Goal: Information Seeking & Learning: Check status

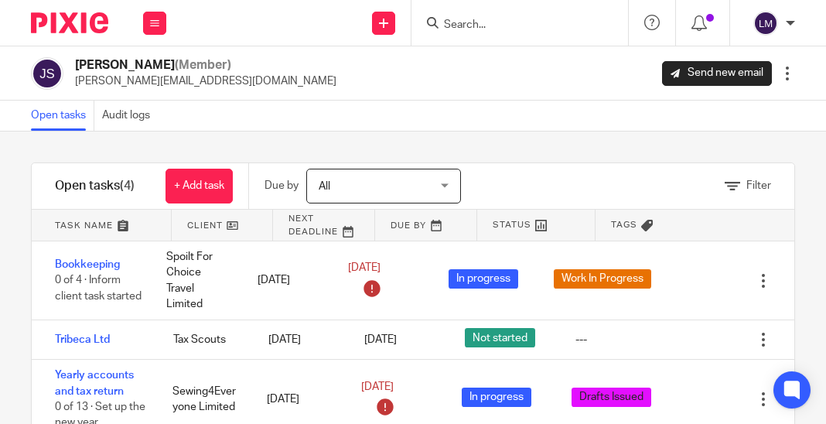
scroll to position [5, 0]
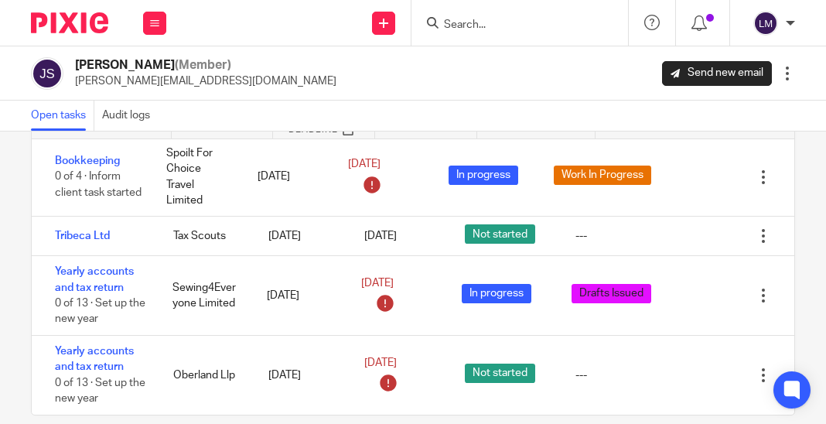
click at [516, 26] on input "Search" at bounding box center [511, 26] width 139 height 14
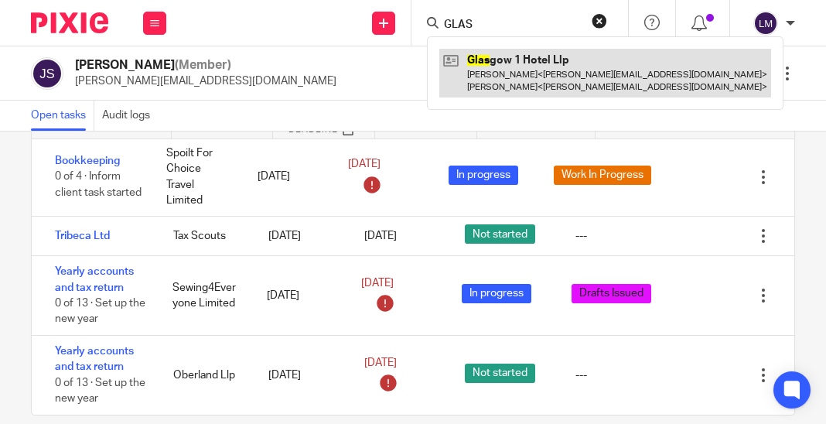
type input "GLAS"
click at [560, 69] on link at bounding box center [605, 73] width 332 height 48
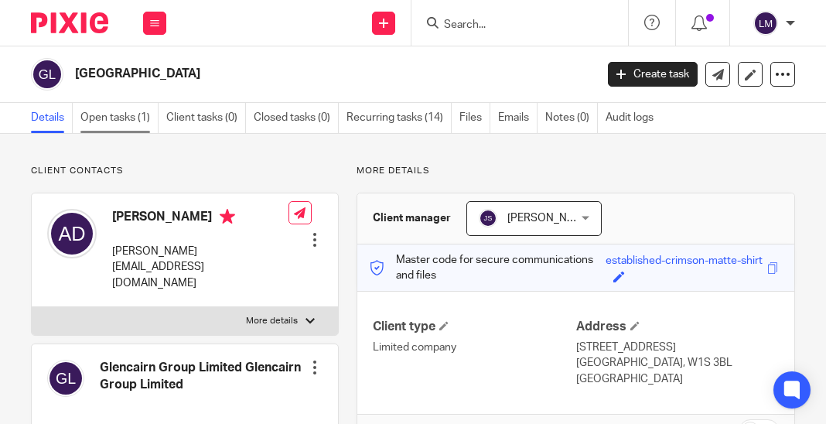
click at [96, 118] on link "Open tasks (1)" at bounding box center [119, 118] width 78 height 30
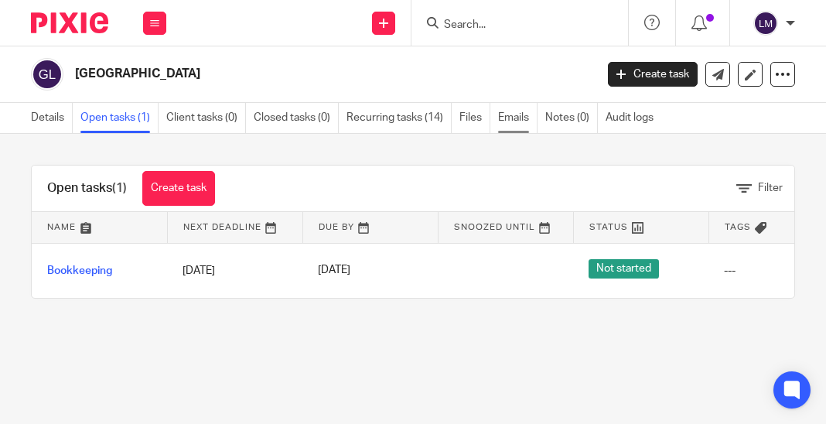
click at [527, 114] on link "Emails" at bounding box center [517, 118] width 39 height 30
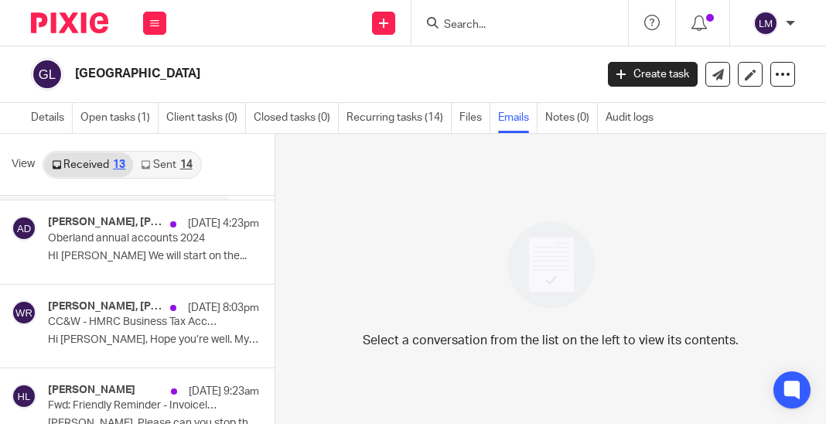
scroll to position [81, 0]
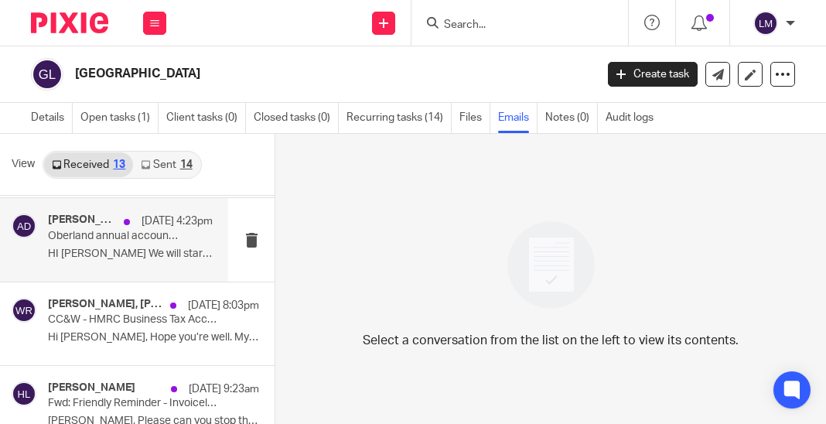
click at [99, 252] on p "HI [PERSON_NAME] We will start on the..." at bounding box center [130, 254] width 165 height 13
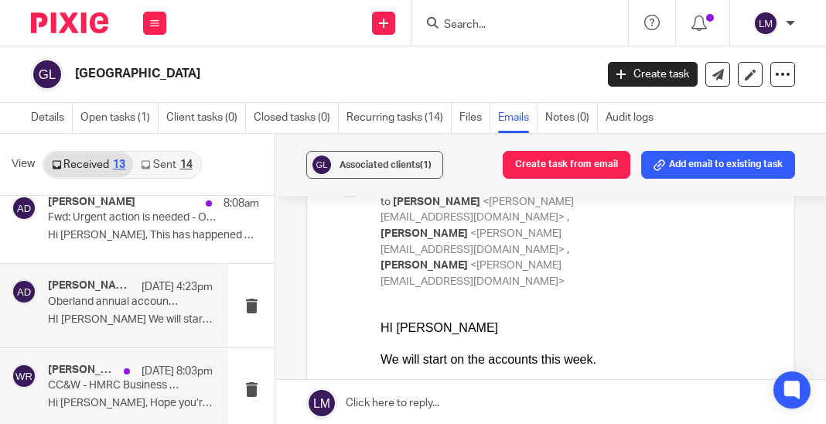
scroll to position [0, 0]
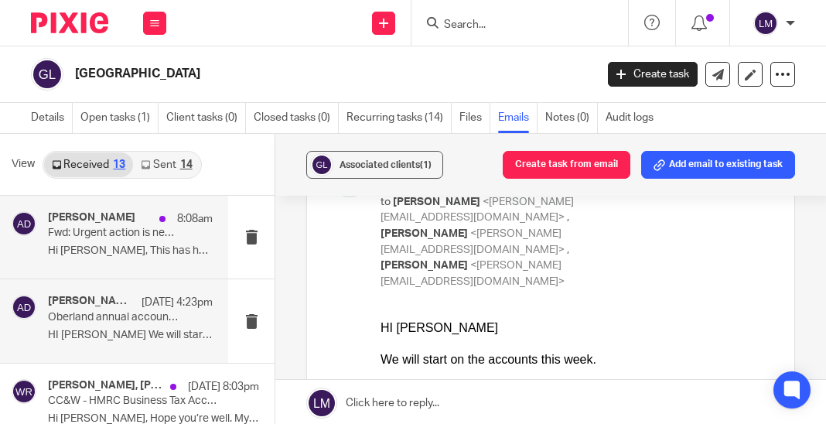
click at [109, 252] on p "Hi [PERSON_NAME], This has happened again this..." at bounding box center [130, 250] width 165 height 13
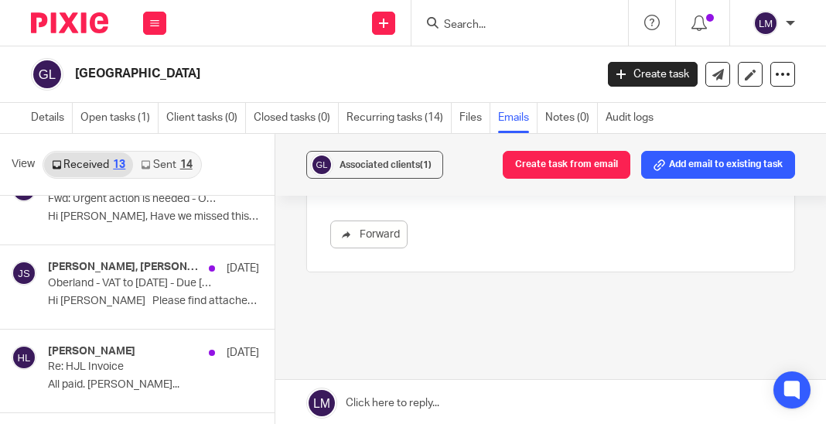
scroll to position [460, 0]
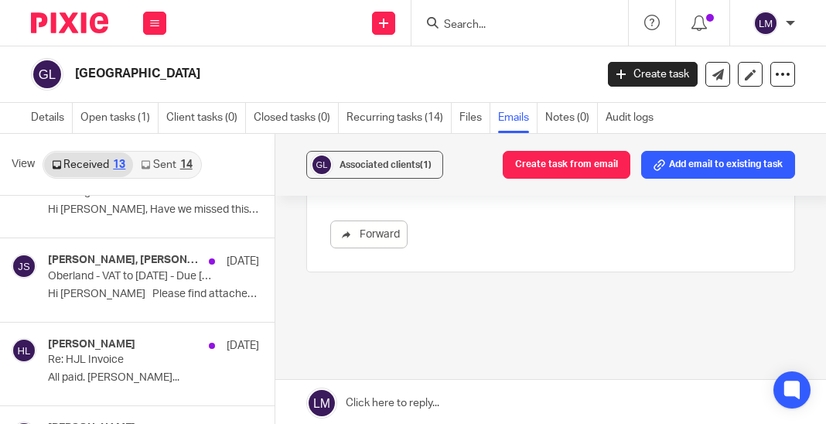
click at [162, 161] on link "Sent 14" at bounding box center [166, 164] width 67 height 25
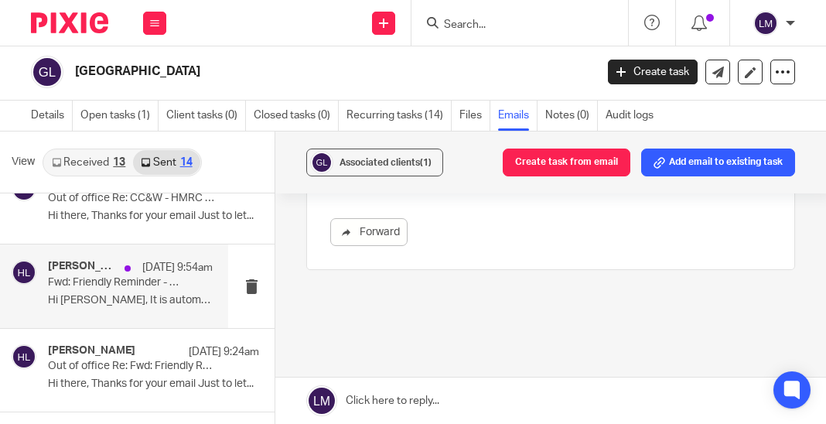
scroll to position [31, 0]
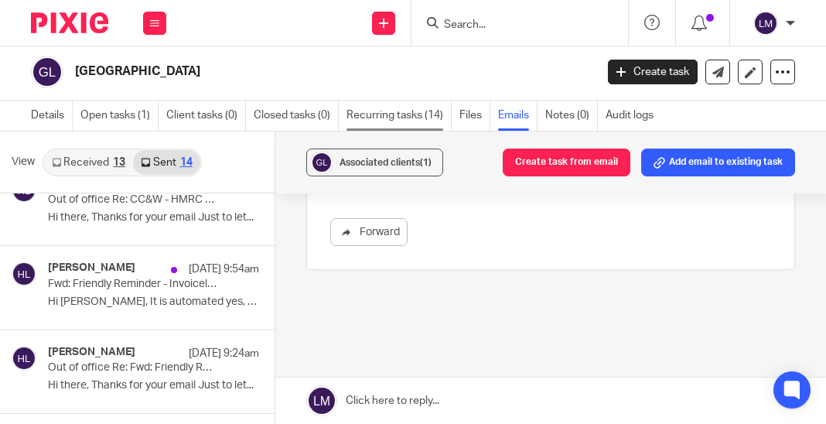
click at [369, 118] on link "Recurring tasks (14)" at bounding box center [399, 116] width 105 height 30
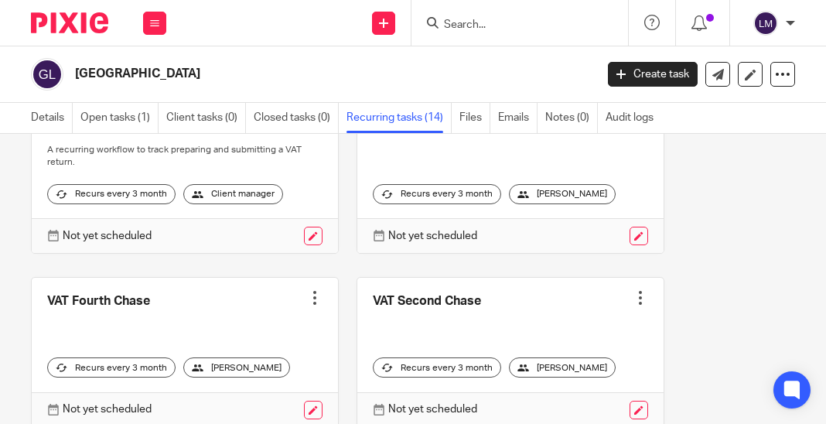
scroll to position [446, 0]
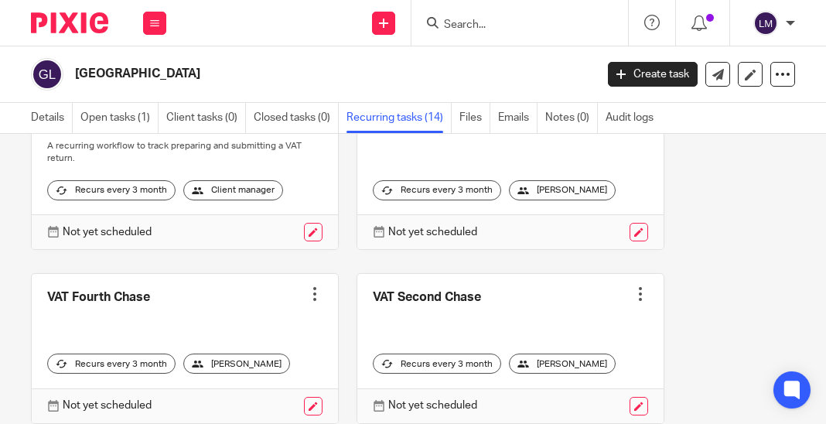
click at [524, 22] on input "Search" at bounding box center [511, 26] width 139 height 14
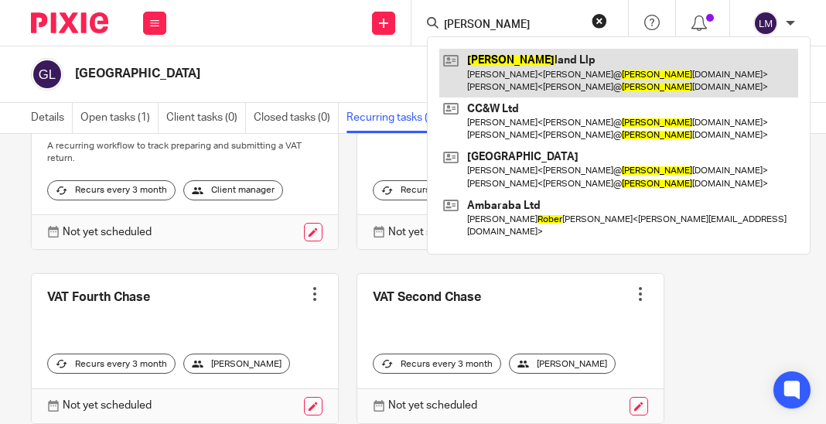
type input "OBER"
click at [514, 63] on link at bounding box center [618, 73] width 359 height 48
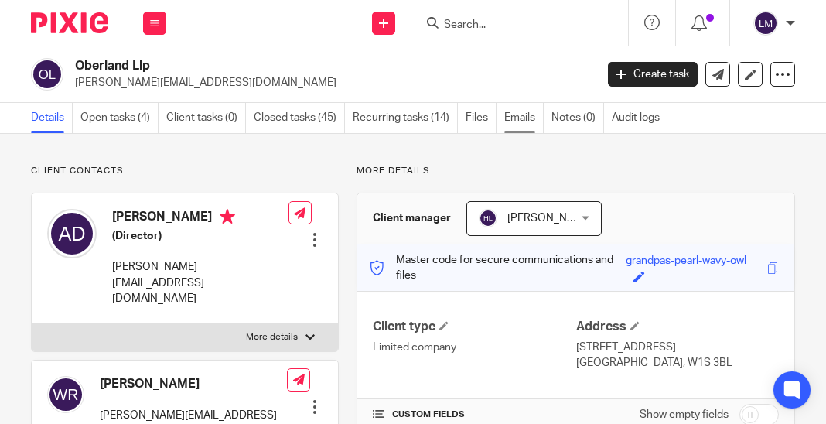
click at [510, 118] on link "Emails" at bounding box center [523, 118] width 39 height 30
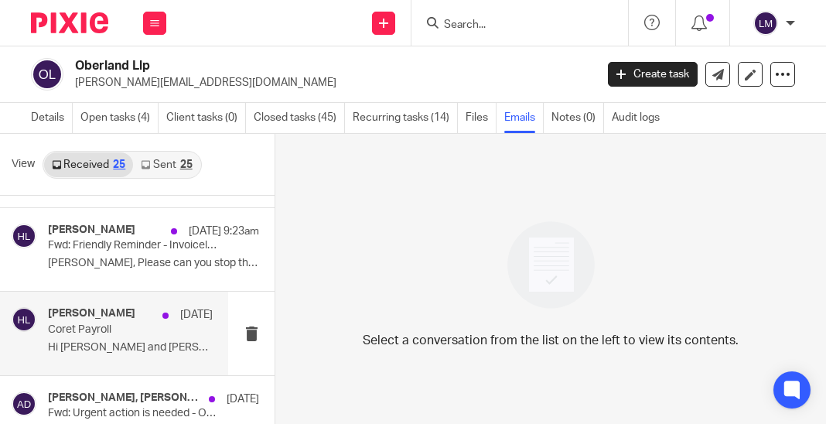
scroll to position [235, 0]
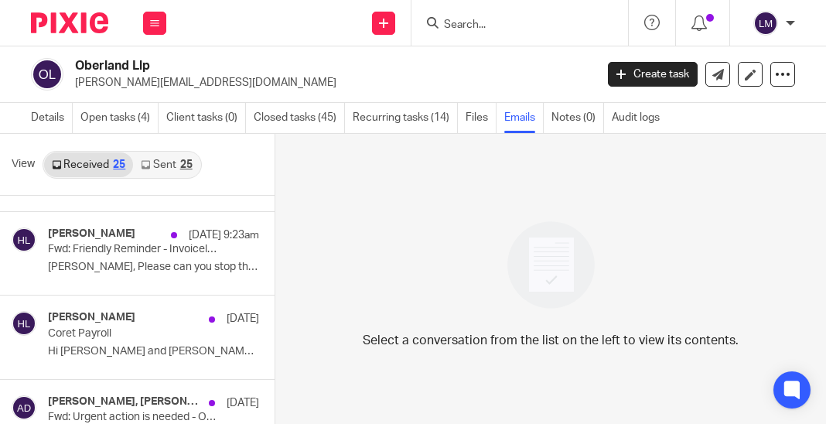
click at [162, 167] on link "Sent 25" at bounding box center [166, 164] width 67 height 25
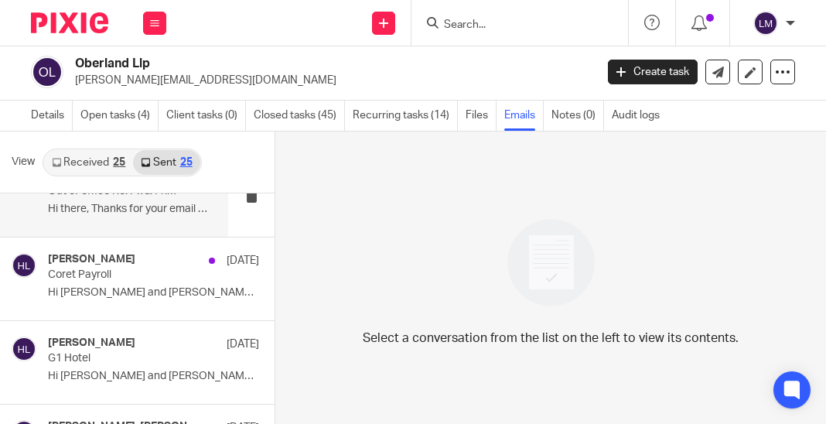
scroll to position [207, 0]
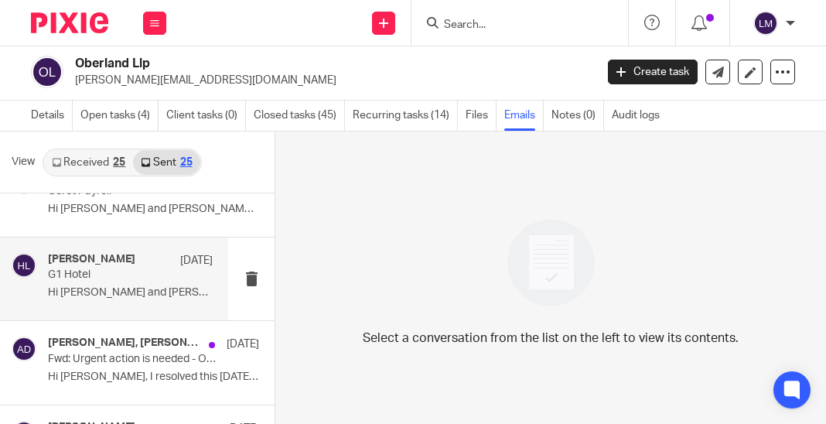
click at [149, 300] on div "Harrison Louca 8 Aug G1 Hotel Hi Andrew and William, Hope you're both..." at bounding box center [130, 279] width 165 height 52
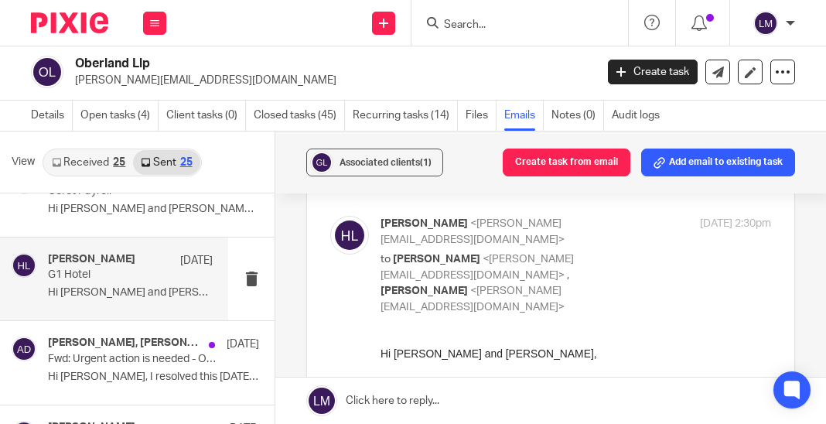
scroll to position [0, 0]
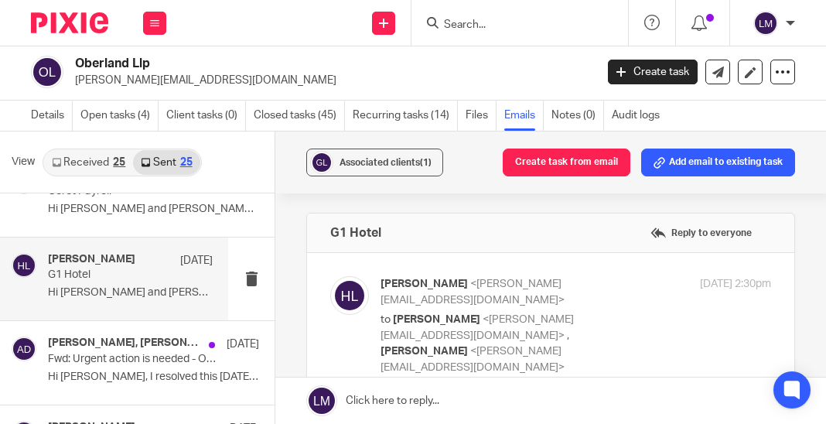
click at [86, 160] on link "Received 25" at bounding box center [88, 162] width 89 height 25
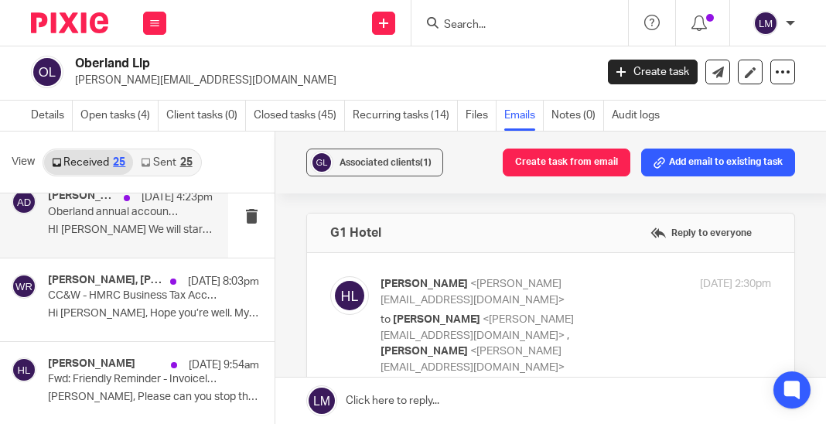
scroll to position [114, 0]
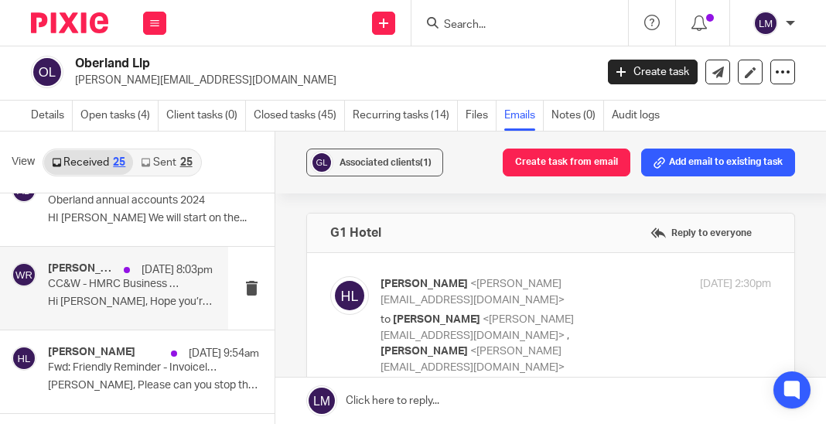
click at [131, 303] on p "Hi William, Hope you’re well. My apologies..." at bounding box center [130, 301] width 165 height 13
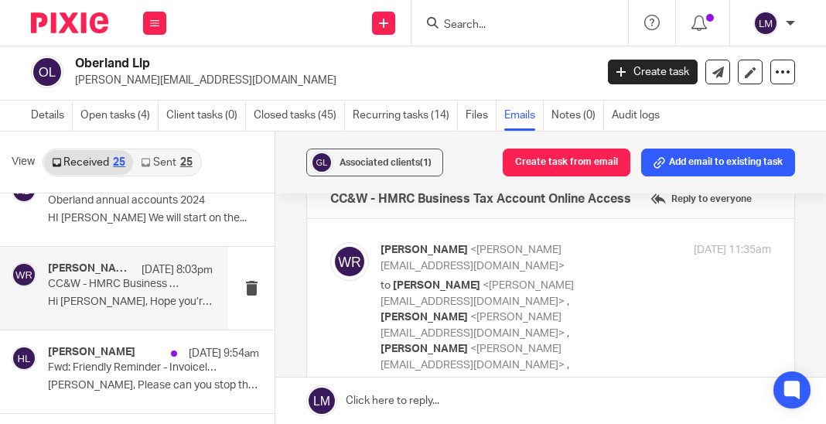
scroll to position [0, 0]
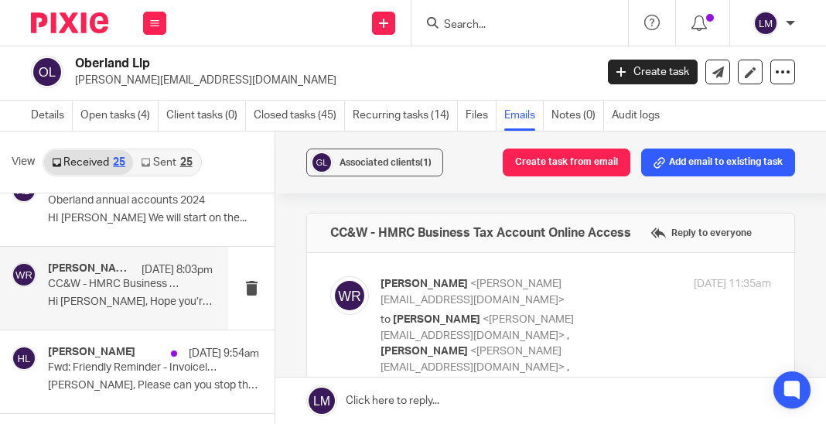
click at [715, 313] on div "William Riordan <william@oberland.co.uk> to Franklin Lales <franklin@hjlaccount…" at bounding box center [576, 357] width 391 height 163
checkbox input "true"
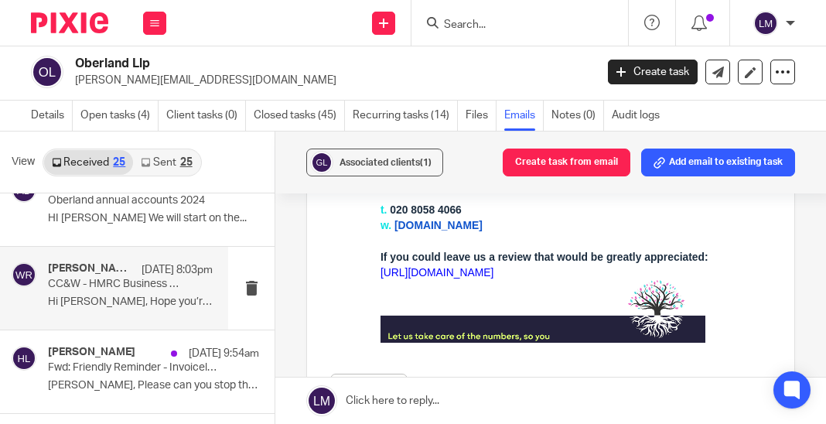
scroll to position [1534, 0]
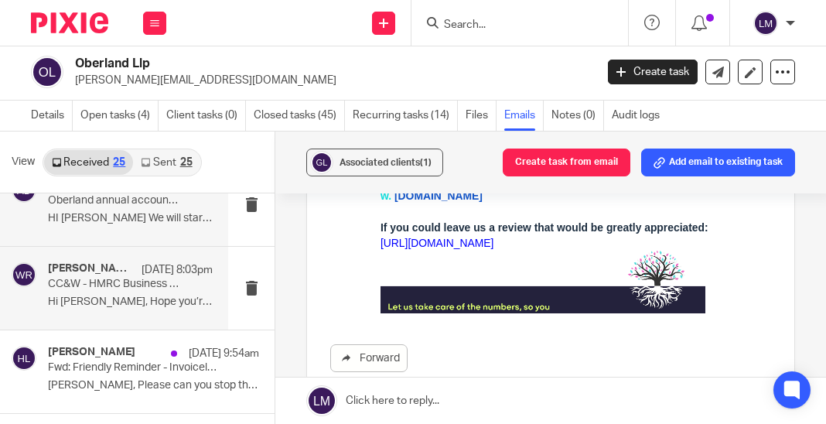
click at [159, 213] on p "HI Andrew We will start on the..." at bounding box center [130, 218] width 165 height 13
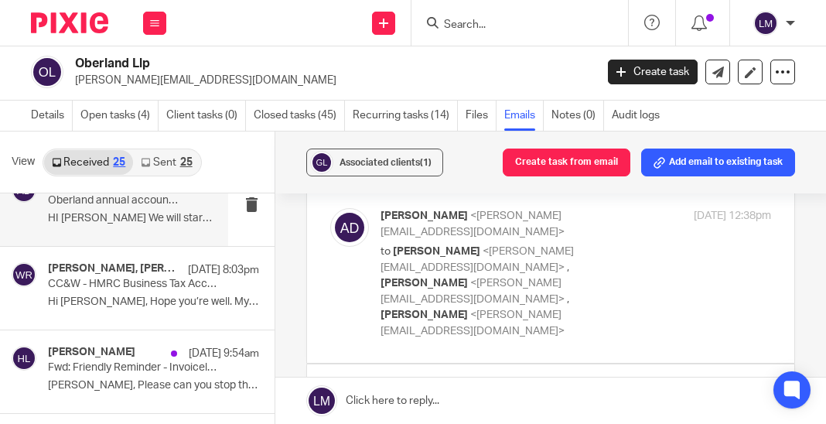
scroll to position [0, 0]
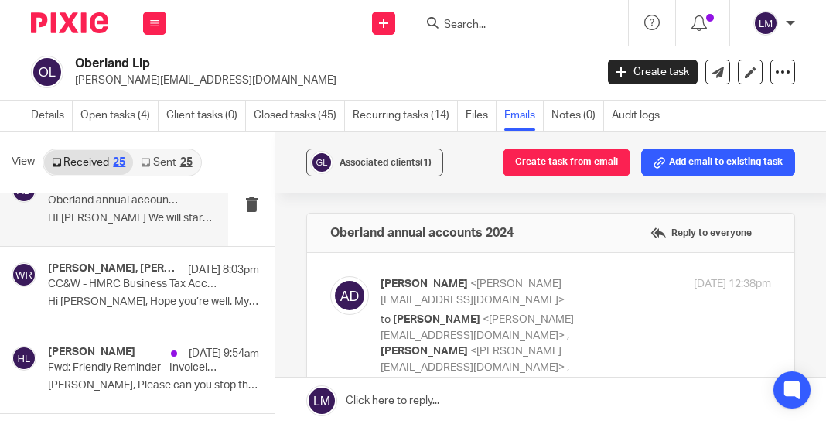
click at [622, 277] on p "Andrew Dean <andrew@oberland.co>" at bounding box center [511, 292] width 261 height 32
checkbox input "true"
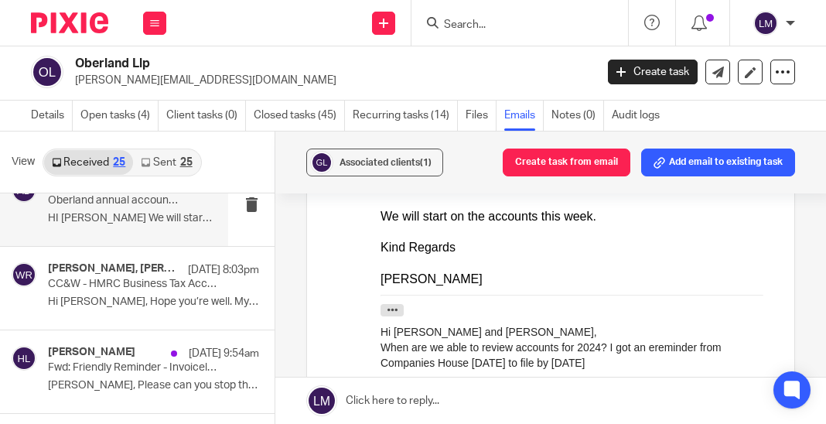
scroll to position [927, 0]
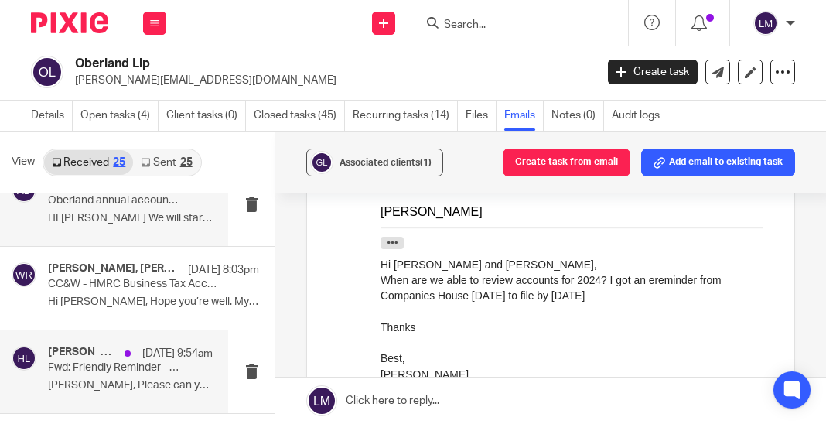
click at [98, 369] on p "Fwd: Friendly Reminder - Invoicel INV-2948 is overdue" at bounding box center [113, 367] width 131 height 13
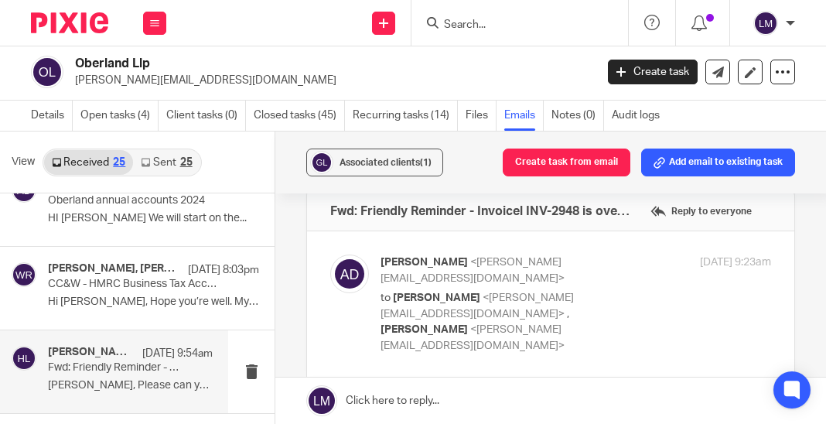
scroll to position [0, 0]
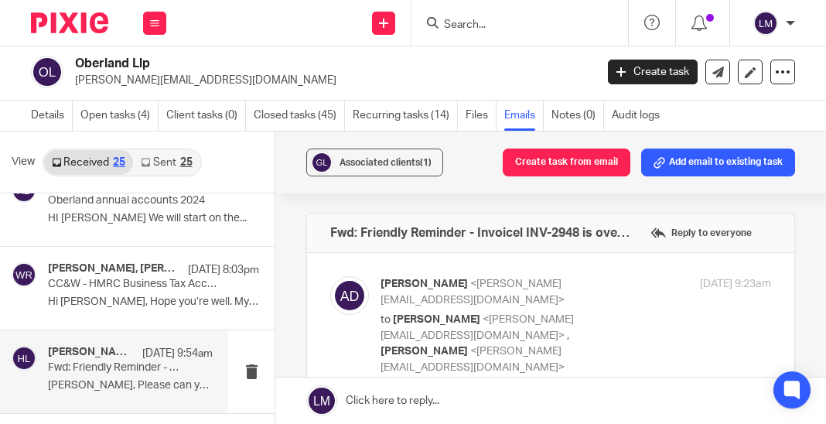
click at [698, 320] on div "Andrew Dean <andrew@oberland.co> to Harrison Louca <harrison@hjlaccountancy.com…" at bounding box center [576, 325] width 391 height 99
checkbox input "true"
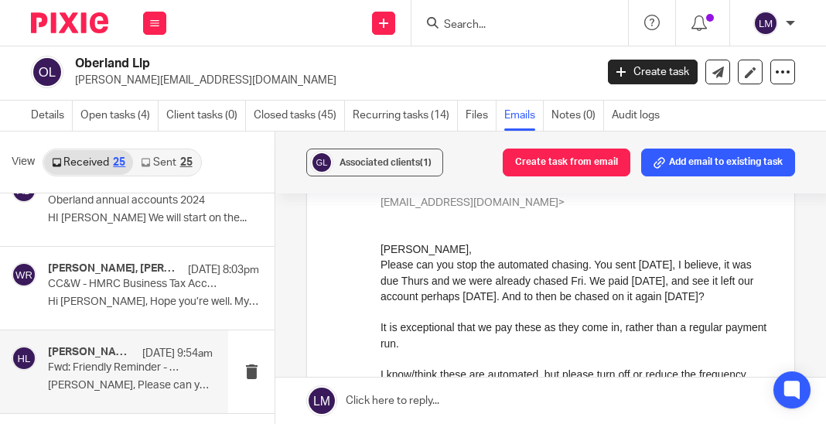
scroll to position [166, 0]
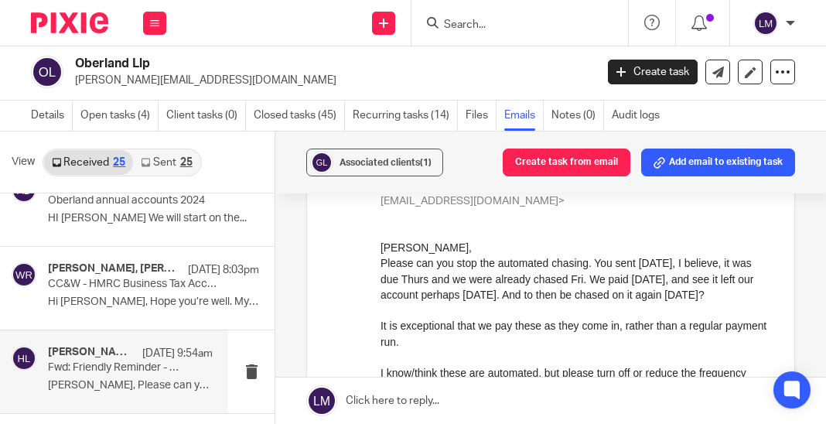
click at [161, 162] on link "Sent 25" at bounding box center [166, 162] width 67 height 25
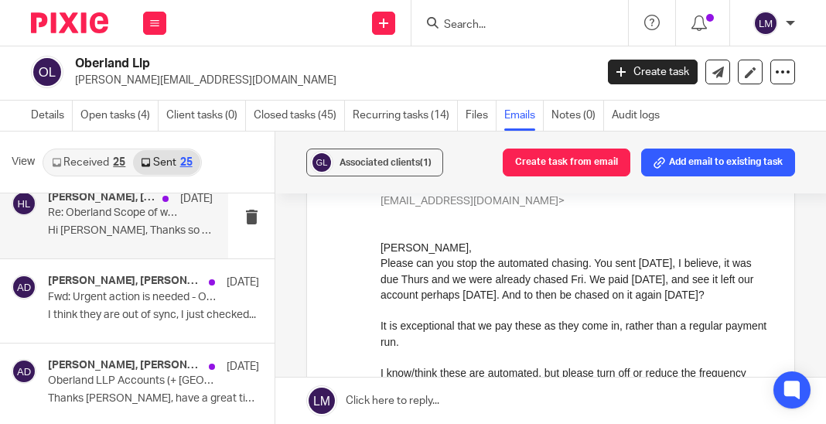
scroll to position [689, 0]
click at [153, 318] on p "I think they are out of sync, I just checked..." at bounding box center [153, 314] width 211 height 13
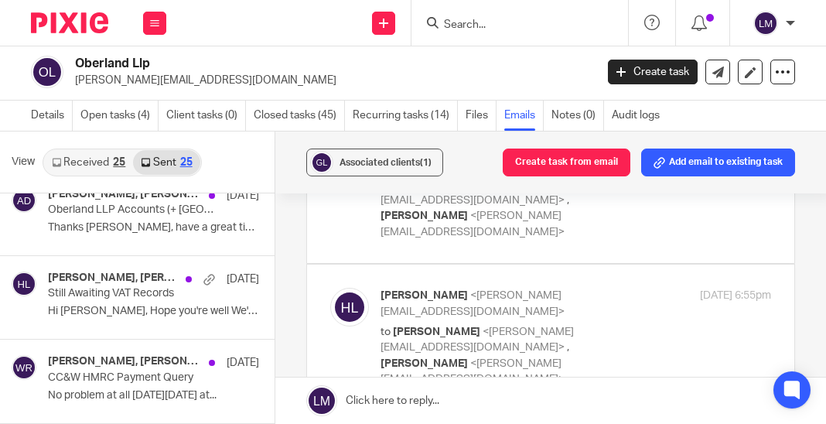
scroll to position [860, 0]
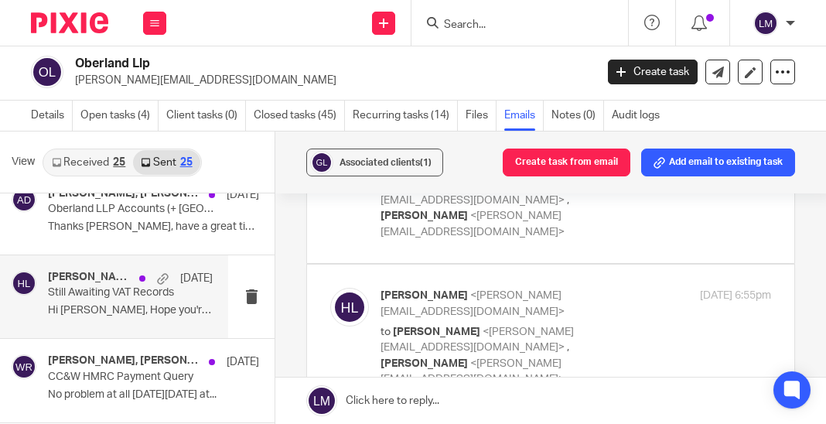
click at [164, 309] on p "Hi Andrew, Hope you're well We're still..." at bounding box center [130, 310] width 165 height 13
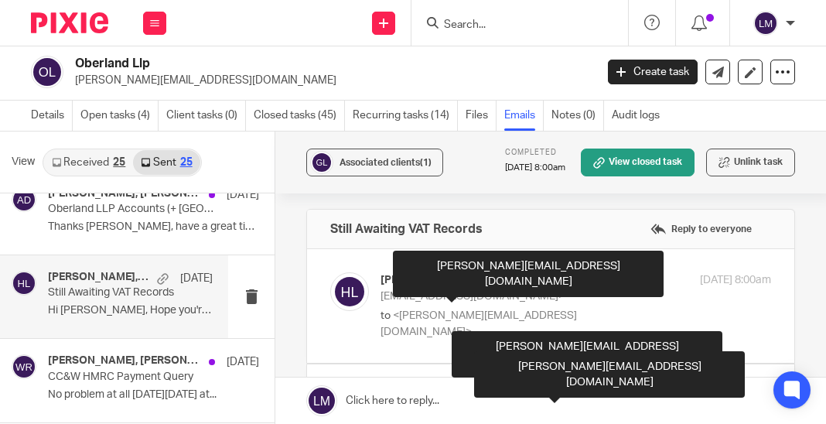
scroll to position [0, 0]
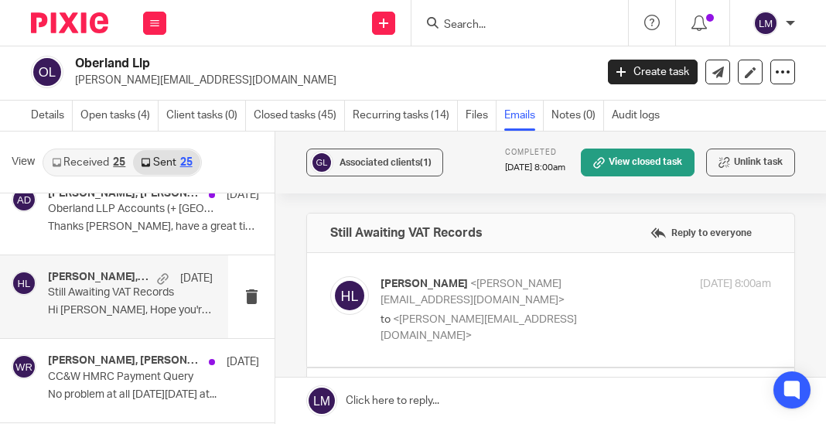
click at [593, 312] on p "to <andrew@oberland.co>" at bounding box center [511, 328] width 261 height 32
checkbox input "true"
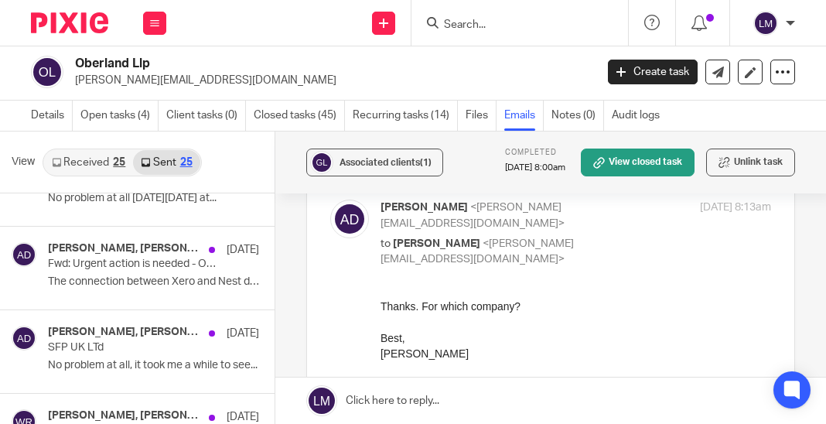
scroll to position [1097, 0]
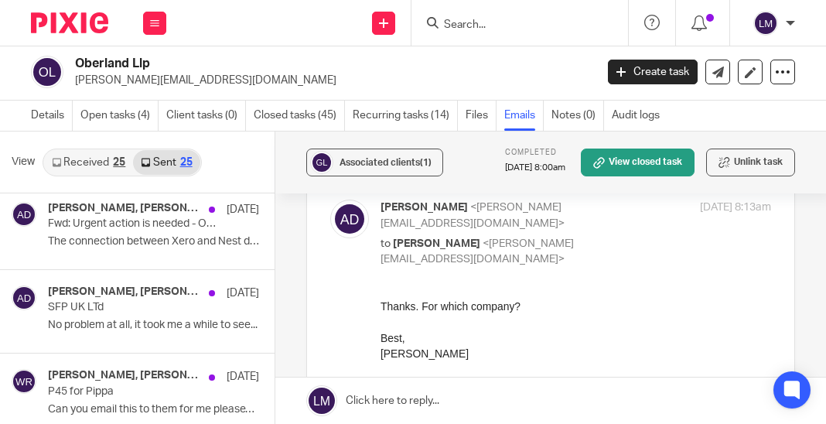
click at [169, 302] on p "SFP UK LTd" at bounding box center [132, 307] width 169 height 13
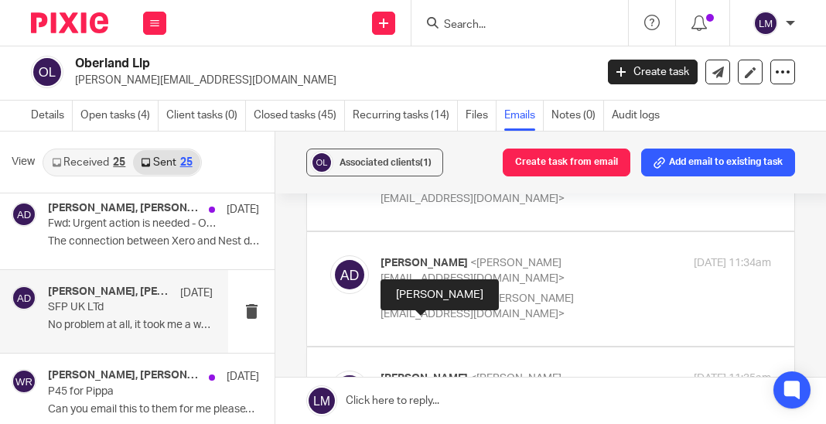
scroll to position [248, 0]
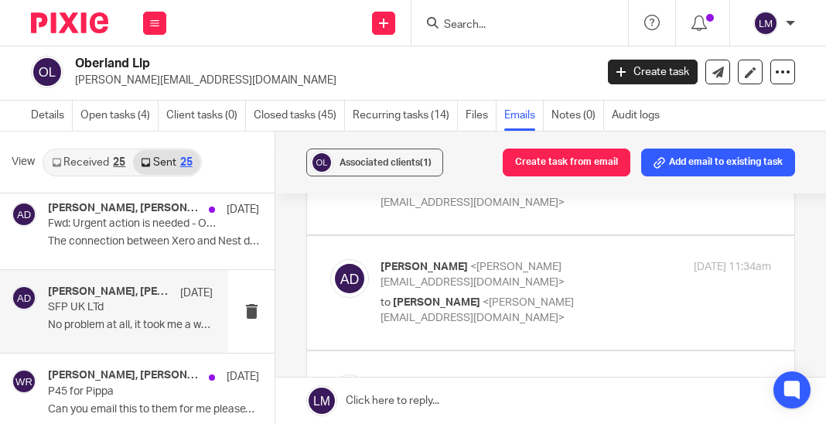
click at [507, 28] on input "Search" at bounding box center [511, 26] width 139 height 14
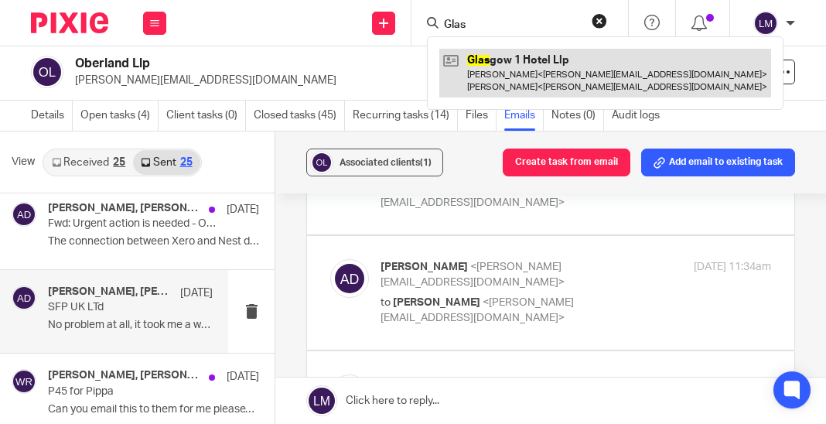
type input "Glas"
click at [547, 67] on link at bounding box center [605, 73] width 332 height 48
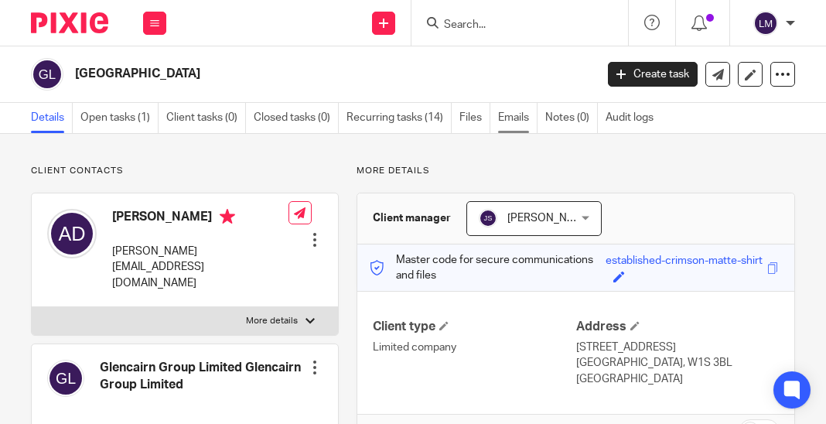
click at [524, 115] on link "Emails" at bounding box center [517, 118] width 39 height 30
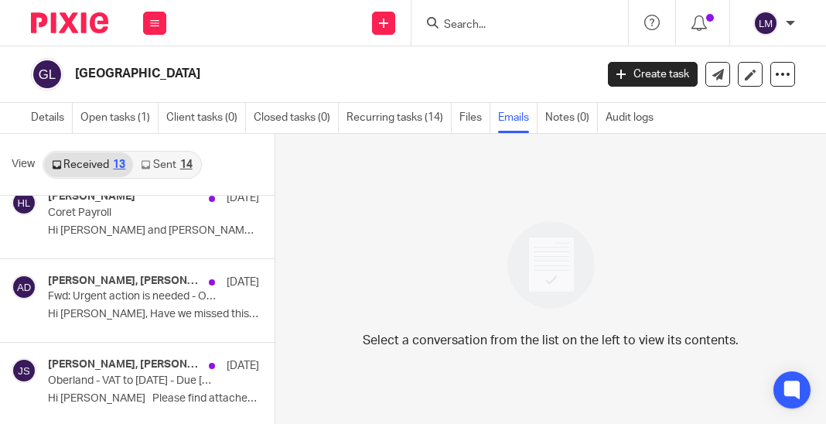
scroll to position [372, 0]
